Goal: Transaction & Acquisition: Purchase product/service

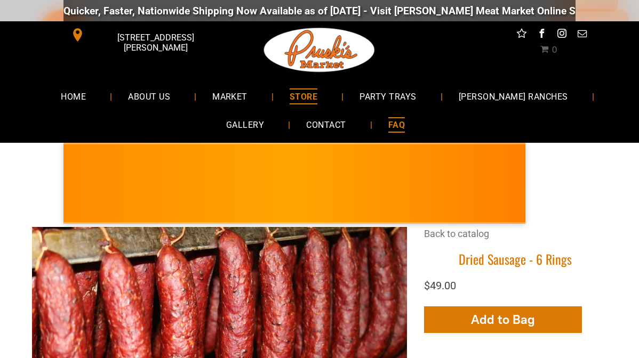
click at [392, 129] on span "FAQ" at bounding box center [396, 124] width 17 height 15
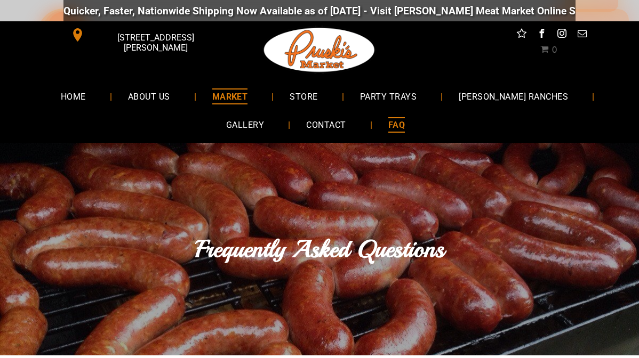
click at [248, 98] on span "MARKET" at bounding box center [230, 96] width 36 height 15
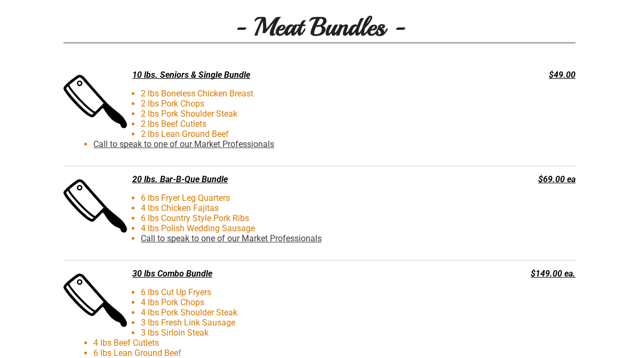
scroll to position [2341, 0]
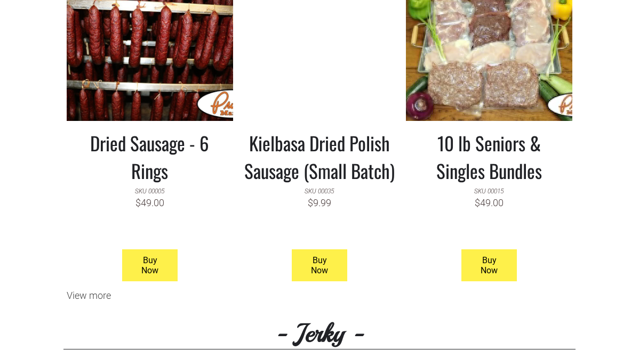
scroll to position [997, 0]
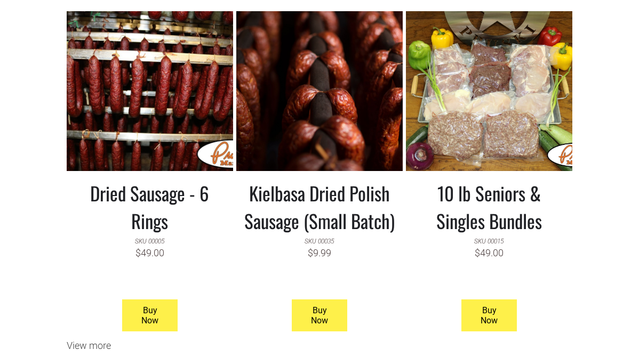
click at [142, 131] on link at bounding box center [150, 91] width 166 height 160
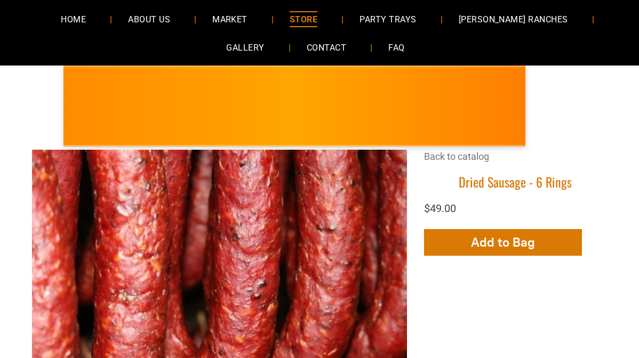
scroll to position [64, 0]
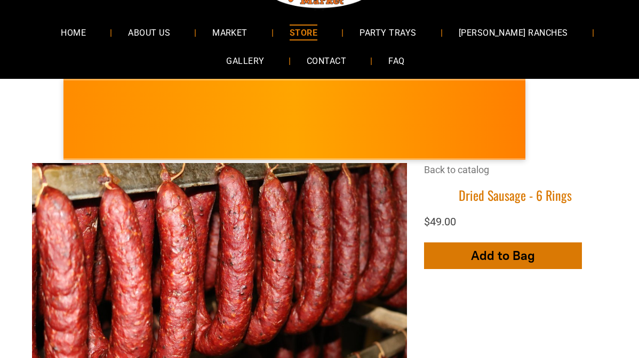
click at [472, 258] on span "Add to Bag" at bounding box center [503, 255] width 64 height 15
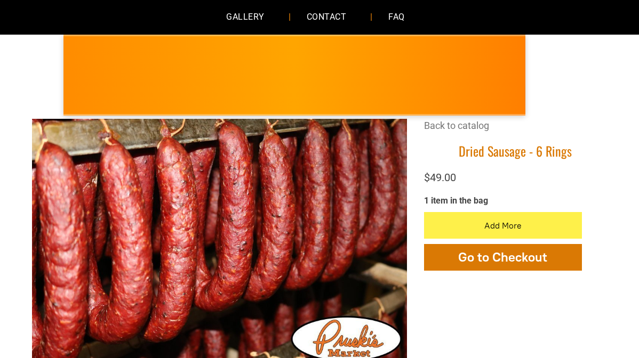
scroll to position [192, 0]
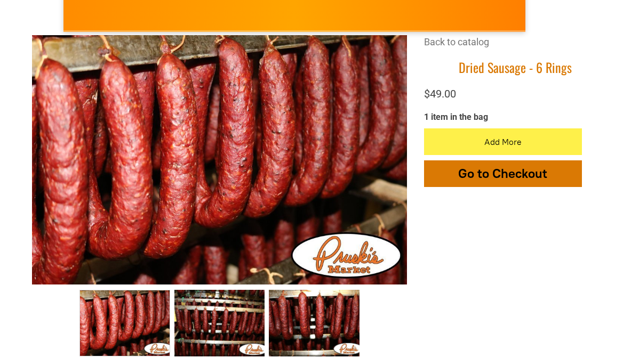
click at [488, 180] on span "Go to Checkout" at bounding box center [502, 173] width 89 height 15
